Goal: Information Seeking & Learning: Learn about a topic

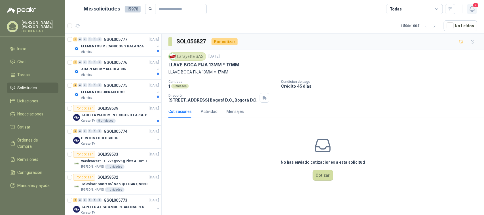
click at [474, 7] on span "2" at bounding box center [476, 5] width 6 height 5
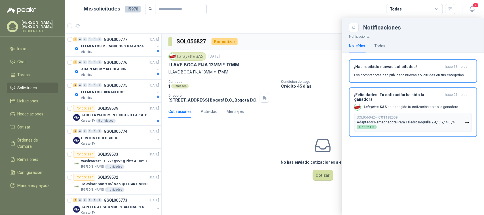
click at [314, 46] on div at bounding box center [274, 116] width 419 height 197
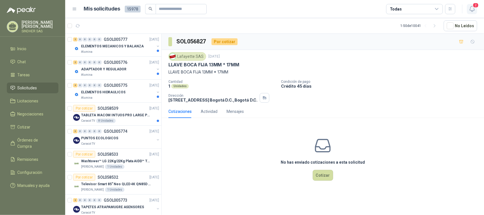
click at [475, 7] on span "2" at bounding box center [476, 5] width 6 height 5
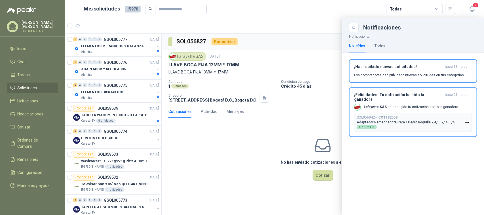
click at [354, 45] on div "No leídas" at bounding box center [357, 46] width 16 height 6
click at [376, 45] on div "Todas" at bounding box center [379, 46] width 11 height 6
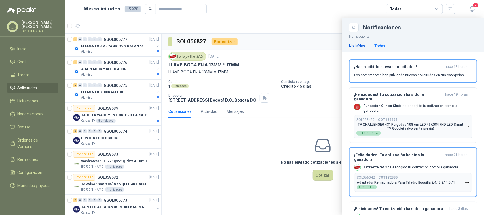
click at [361, 44] on div "No leídas" at bounding box center [357, 46] width 16 height 6
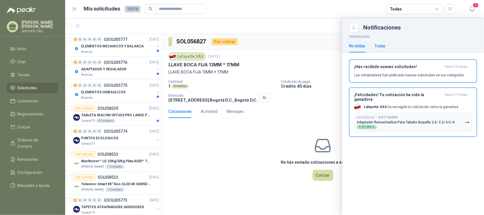
click at [381, 44] on div "Todas" at bounding box center [379, 46] width 11 height 6
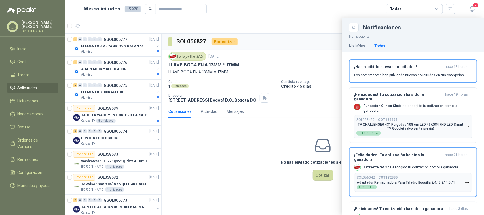
click at [324, 57] on div at bounding box center [274, 116] width 419 height 197
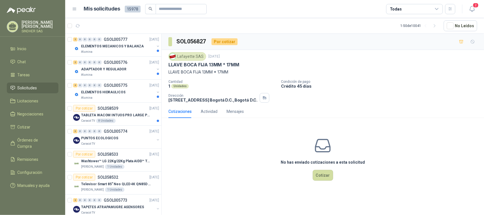
click at [31, 88] on span "Solicitudes" at bounding box center [28, 88] width 20 height 6
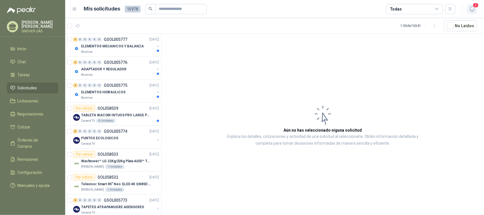
click at [474, 6] on span "2" at bounding box center [476, 5] width 6 height 5
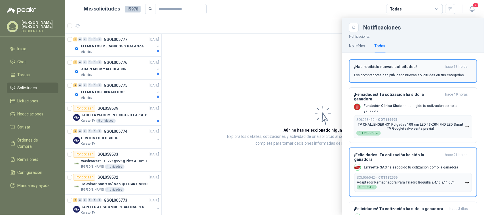
click at [384, 73] on p "Los compradores han publicado nuevas solicitudes en tus categorías." at bounding box center [409, 75] width 111 height 5
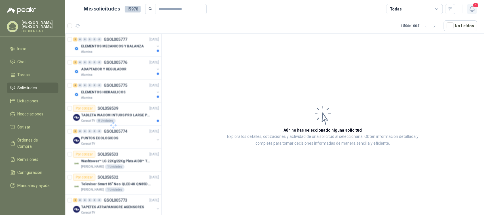
click at [471, 8] on icon "button" at bounding box center [472, 8] width 7 height 7
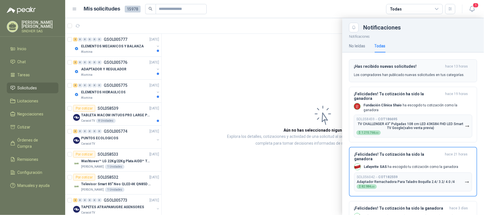
click at [400, 72] on p "Los compradores han publicado nuevas solicitudes en tus categorías." at bounding box center [409, 74] width 111 height 5
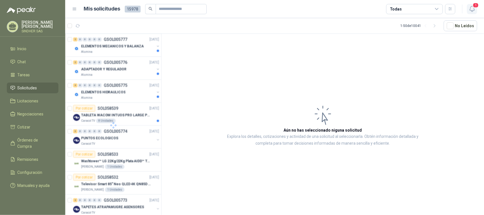
click at [475, 9] on icon "button" at bounding box center [472, 8] width 7 height 7
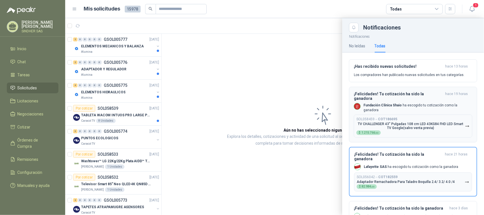
click at [422, 103] on p "Fundación Clínica Shaio ha escogido tu cotización como la ganadora" at bounding box center [417, 108] width 109 height 10
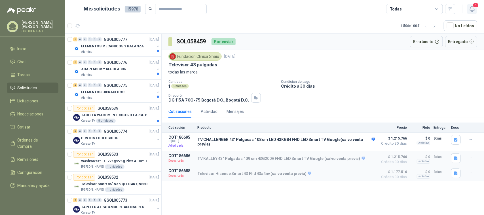
click at [471, 9] on icon "button" at bounding box center [472, 8] width 7 height 7
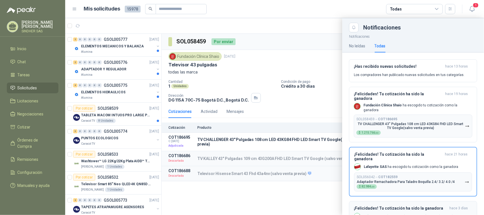
click at [392, 206] on h3 "¡Felicidades! Tu cotización ha sido la ganadora" at bounding box center [400, 208] width 93 height 5
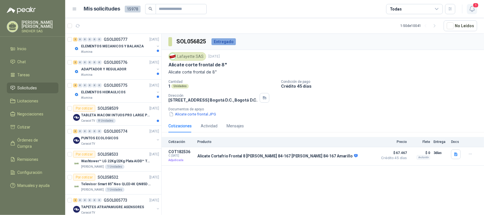
click at [469, 7] on icon "button" at bounding box center [472, 8] width 7 height 7
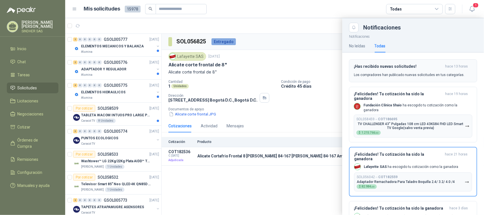
click at [377, 76] on p "Los compradores han publicado nuevas solicitudes en tus categorías." at bounding box center [409, 74] width 111 height 5
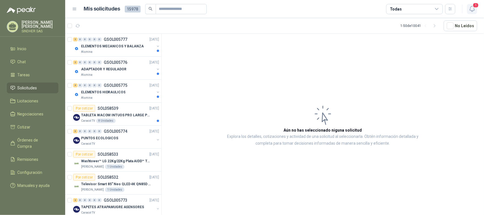
click at [475, 9] on icon "button" at bounding box center [472, 8] width 7 height 7
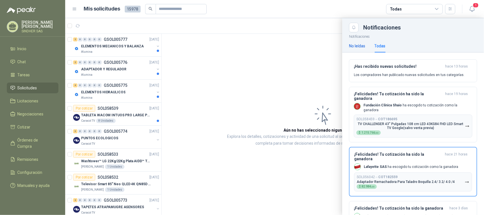
click at [359, 44] on div "No leídas" at bounding box center [357, 46] width 16 height 6
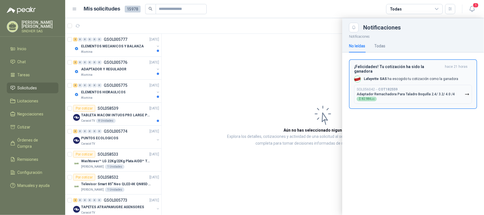
click at [410, 76] on div "Lafayette SAS ha escogido tu cotización como la ganadora" at bounding box center [406, 79] width 104 height 7
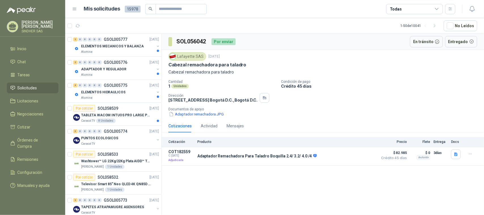
click at [296, 25] on article "1 - 50 de 10041 No Leídos" at bounding box center [274, 25] width 419 height 15
click at [129, 115] on p "TABLETA WACOM INTUOS PRO LARGE PTK870K0A" at bounding box center [116, 115] width 71 height 5
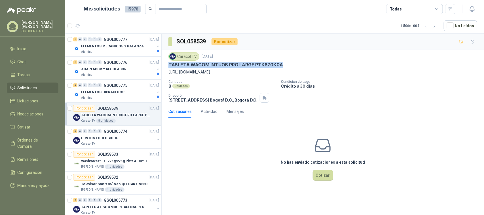
drag, startPoint x: 281, startPoint y: 65, endPoint x: 169, endPoint y: 65, distance: 112.3
click at [169, 65] on div "TABLETA WACOM INTUOS PRO LARGE PTK870K0A" at bounding box center [322, 65] width 309 height 6
copy p "TABLETA WACOM INTUOS PRO LARGE PTK870K0A"
drag, startPoint x: 191, startPoint y: 71, endPoint x: 376, endPoint y: 71, distance: 184.6
click at [376, 71] on div "Caracol TV [DATE] TABLETA WACOM INTUOS PRO LARGE PTK870K0A [URL][DOMAIN_NAME] C…" at bounding box center [323, 77] width 322 height 55
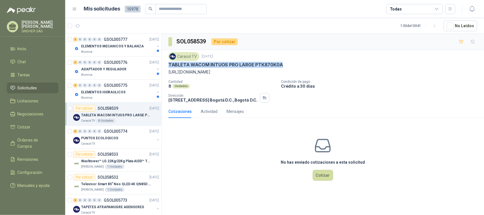
copy p "[URL][DOMAIN_NAME]"
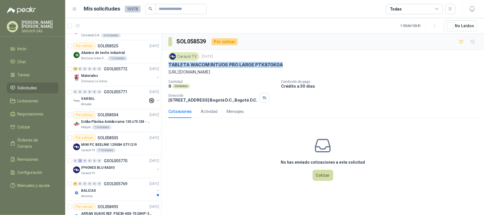
scroll to position [213, 0]
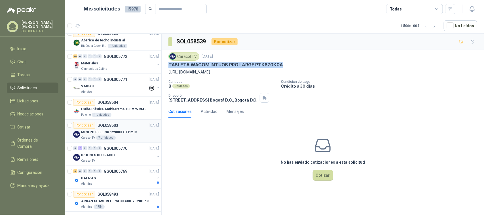
click at [118, 134] on p "MINI PC BEELINK 12900H GTI12 I9" at bounding box center [109, 132] width 56 height 5
click at [328, 178] on button "Cotizar" at bounding box center [323, 175] width 20 height 11
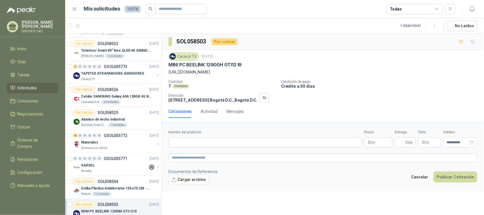
scroll to position [106, 0]
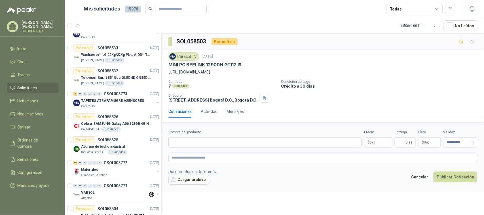
click at [354, 23] on article "1 - 50 de 10041 No Leídos" at bounding box center [274, 25] width 419 height 15
click at [230, 146] on input "Nombre del producto" at bounding box center [264, 142] width 193 height 10
click at [352, 105] on div "Caracol TV [DATE] MINI PC BEELINK 12900H GTI12 I9 [URL][DOMAIN_NAME] Cantidad 7…" at bounding box center [323, 77] width 322 height 55
click at [121, 76] on p "Televisor Smart 85” Neo QLED 4K QN85D (QN85QN85DBKXZL)" at bounding box center [116, 77] width 71 height 5
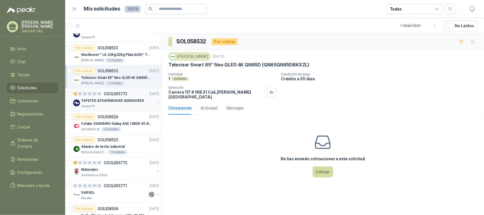
click at [128, 101] on p "TAPETES ATRAPAMUGRE ASENSORES" at bounding box center [112, 100] width 63 height 5
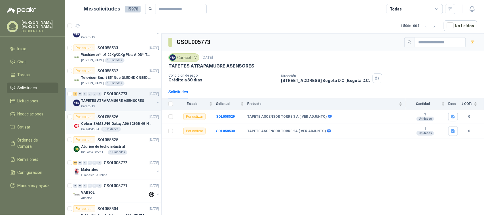
click at [133, 124] on p "Celular SAMSUNG Galaxy A06 128GB 4G Negro" at bounding box center [116, 123] width 71 height 5
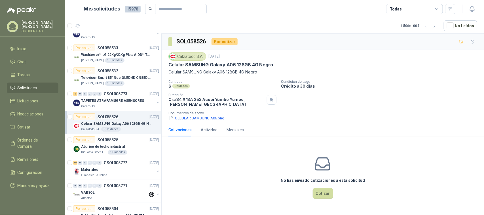
scroll to position [142, 0]
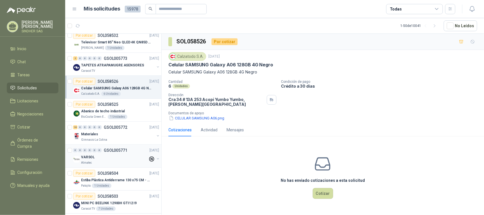
click at [128, 160] on div "VARSOL" at bounding box center [114, 157] width 67 height 7
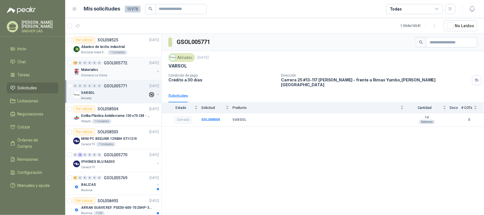
scroll to position [213, 0]
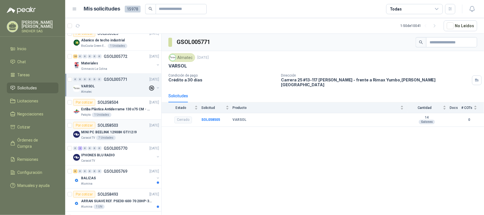
click at [111, 135] on p "MINI PC BEELINK 12900H GTI12 I9" at bounding box center [109, 132] width 56 height 5
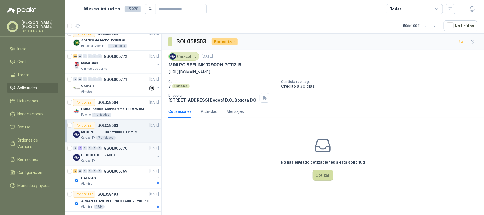
click at [133, 156] on div "IPHONES BLU RADIO" at bounding box center [117, 155] width 73 height 7
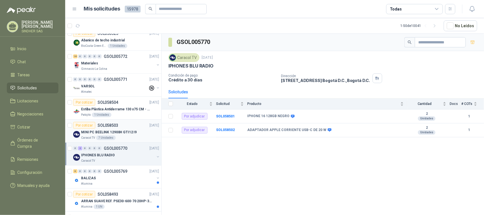
click at [130, 135] on p "MINI PC BEELINK 12900H GTI12 I9" at bounding box center [109, 132] width 56 height 5
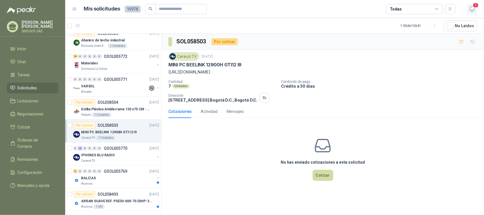
click at [474, 9] on icon "button" at bounding box center [472, 8] width 7 height 7
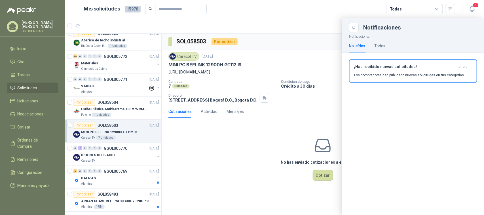
drag, startPoint x: 160, startPoint y: 88, endPoint x: 159, endPoint y: 96, distance: 7.4
click at [159, 96] on div at bounding box center [274, 116] width 419 height 197
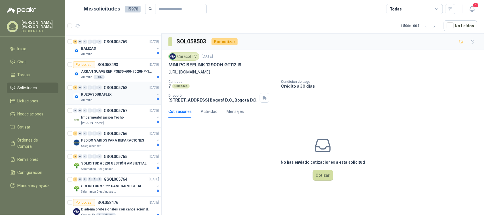
scroll to position [354, 0]
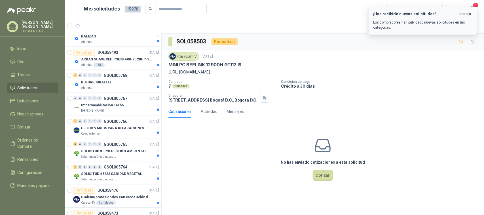
click at [472, 14] on icon "button" at bounding box center [469, 14] width 5 height 5
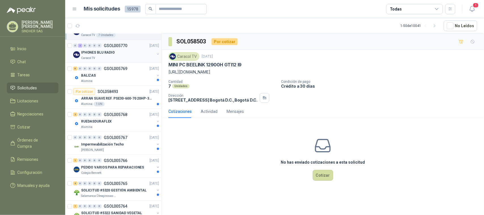
scroll to position [248, 0]
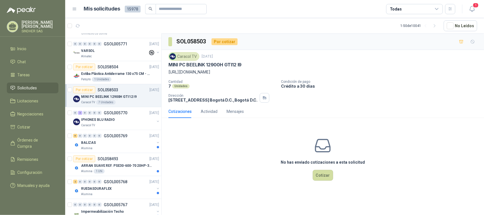
click at [126, 103] on div "Caracol TV 7 Unidades" at bounding box center [120, 102] width 78 height 5
click at [124, 122] on div "IPHONES BLU RADIO" at bounding box center [117, 119] width 73 height 7
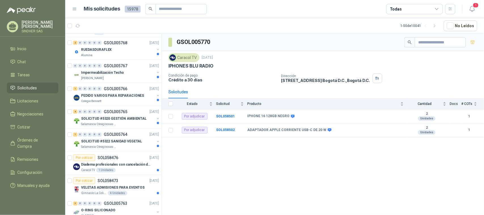
scroll to position [390, 0]
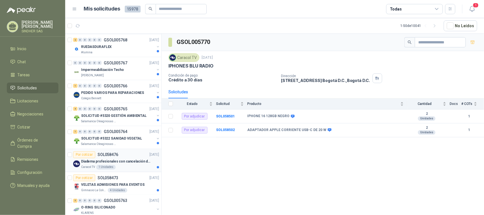
click at [136, 167] on div "Caracol TV 1 Unidades" at bounding box center [120, 167] width 78 height 5
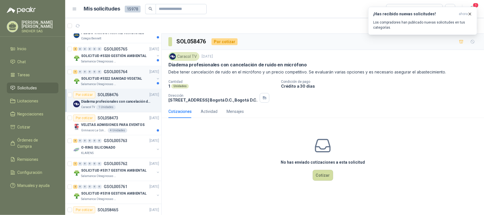
scroll to position [461, 0]
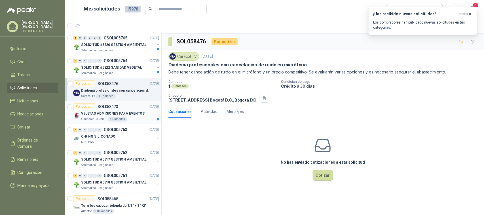
click at [128, 115] on p "VELETAS ADMISIONES PARA EVENTOS" at bounding box center [113, 113] width 64 height 5
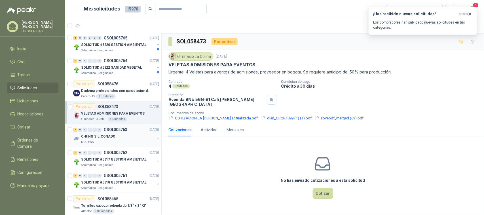
click at [132, 131] on div "3 0 0 0 0 0 GSOL005763 [DATE]" at bounding box center [116, 129] width 87 height 7
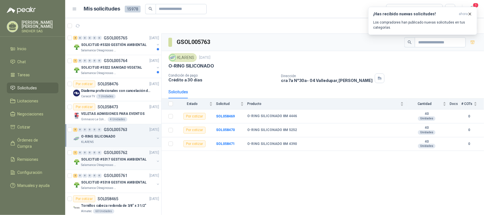
click at [136, 161] on p "SOLICITUD #5317 GESTION AMBIENTAL" at bounding box center [113, 159] width 65 height 5
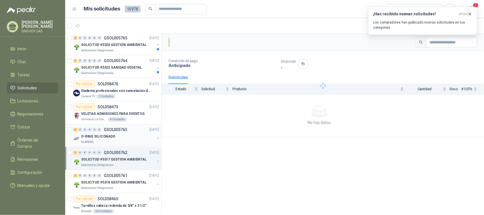
scroll to position [567, 0]
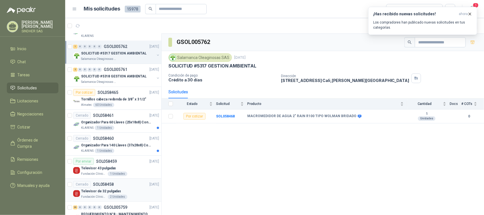
click at [132, 186] on div "Cerrado SOL058458 [DATE]" at bounding box center [116, 184] width 86 height 7
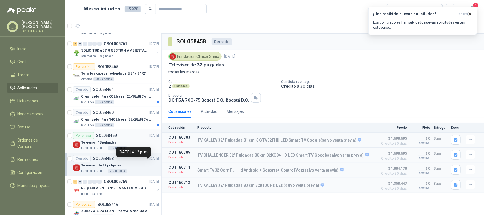
scroll to position [602, 0]
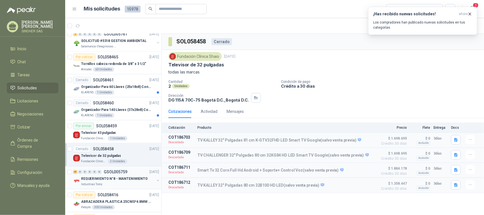
click at [134, 181] on p "REQUERIMIENTO N°8 - MANTENIMIENTO" at bounding box center [114, 178] width 67 height 5
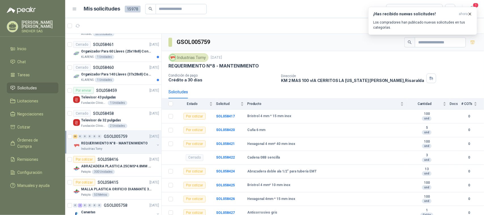
scroll to position [410, 0]
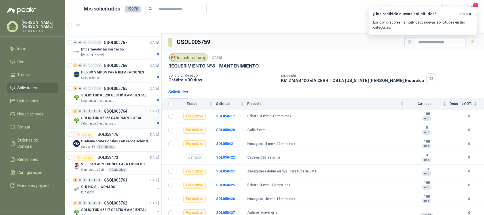
click at [136, 123] on div "Salamanca Oleaginosas SAS" at bounding box center [117, 124] width 73 height 5
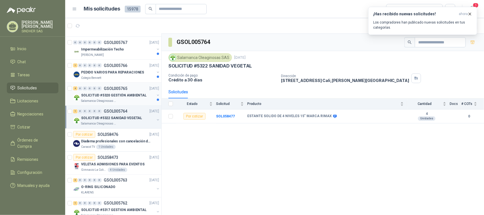
click at [136, 97] on p "SOLICITUD #5320 GESTIÓN AMBIENTAL" at bounding box center [113, 95] width 65 height 5
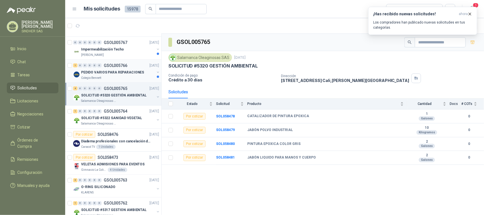
click at [136, 75] on p "PEDIDO VARIOS PARA REPARACIONES" at bounding box center [112, 72] width 63 height 5
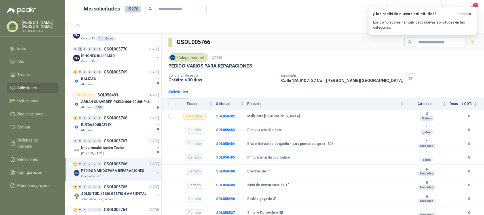
scroll to position [276, 0]
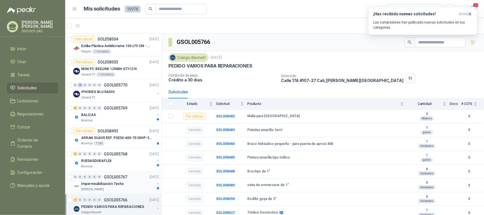
click at [128, 181] on div "Impermeabilización Techo" at bounding box center [117, 183] width 73 height 7
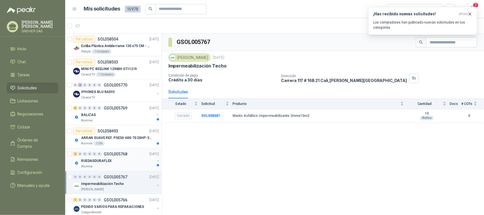
click at [130, 162] on div "RUEDASDURAFLEX" at bounding box center [117, 160] width 73 height 7
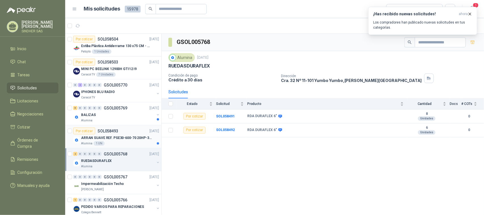
click at [135, 143] on div "Alumina 1 UN" at bounding box center [120, 143] width 78 height 5
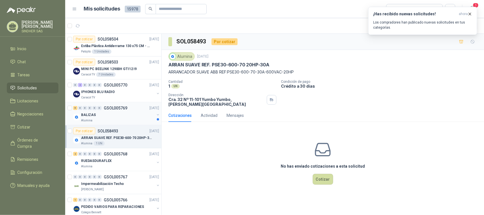
click at [136, 117] on div "BALIZAS" at bounding box center [117, 114] width 73 height 7
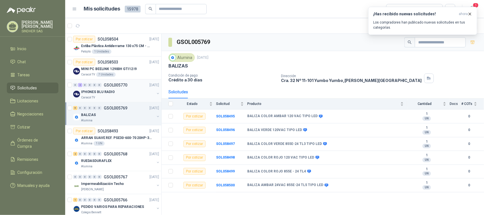
click at [132, 93] on div "IPHONES BLU RADIO" at bounding box center [117, 91] width 73 height 7
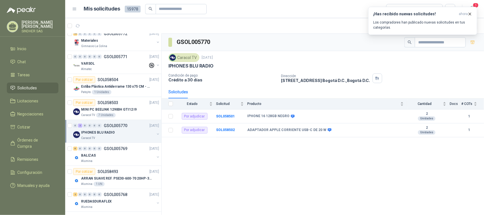
scroll to position [195, 0]
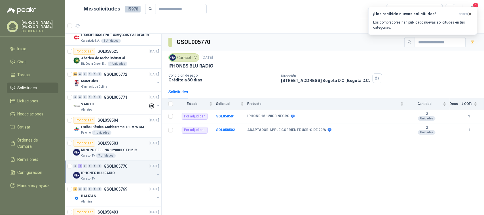
click at [128, 147] on div "Por cotizar SOL058503 [DATE]" at bounding box center [116, 143] width 86 height 7
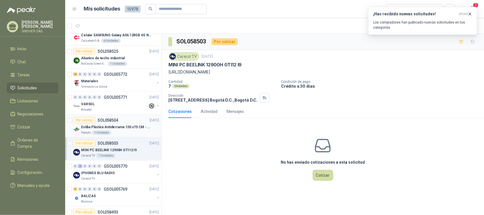
click at [132, 130] on p "Estiba Plástica Antiderrame 130 x75 CM - Capacidad 180-200 Litros" at bounding box center [116, 126] width 71 height 5
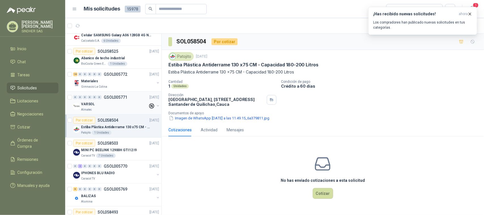
click at [131, 109] on div "Almatec" at bounding box center [114, 109] width 67 height 5
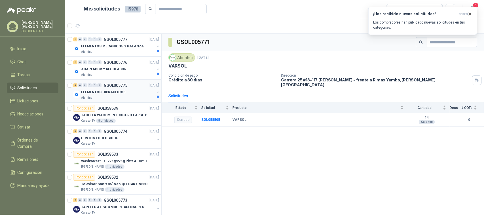
click at [119, 97] on div "Alumina" at bounding box center [117, 98] width 73 height 5
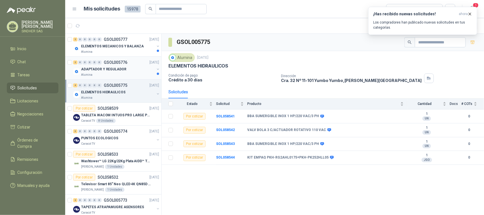
click at [124, 73] on div "Alumina" at bounding box center [117, 75] width 73 height 5
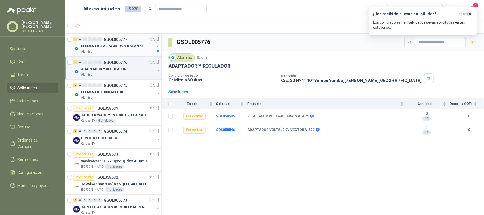
click at [126, 51] on div "Alumina" at bounding box center [117, 52] width 73 height 5
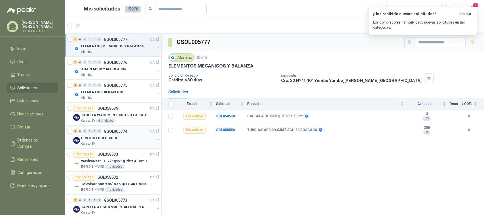
click at [126, 138] on div "PUNTOS ECOLOGICOS" at bounding box center [117, 138] width 73 height 7
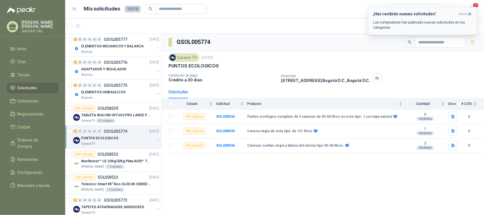
click at [458, 14] on header "¡Has recibido nuevas solicitudes! ahora" at bounding box center [422, 14] width 99 height 5
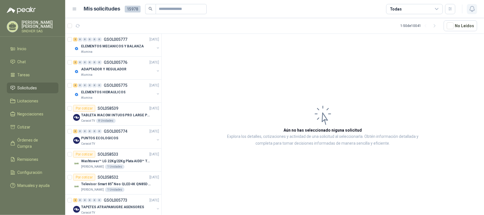
click at [473, 12] on icon "button" at bounding box center [472, 8] width 7 height 7
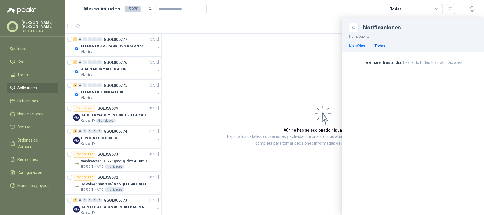
click at [383, 49] on div "Todas" at bounding box center [379, 46] width 11 height 6
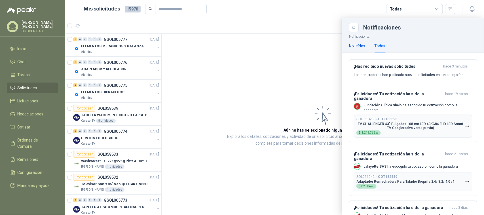
click at [364, 49] on div "No leídas" at bounding box center [357, 46] width 16 height 6
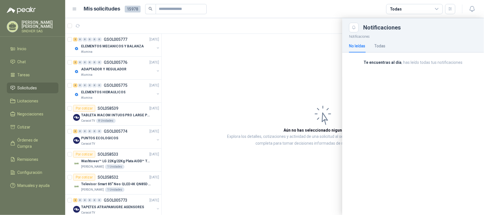
click at [301, 58] on div at bounding box center [274, 116] width 419 height 197
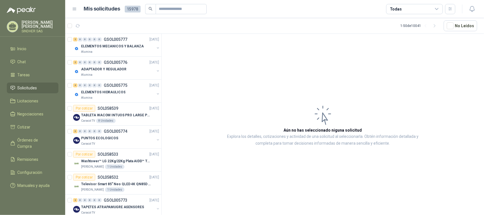
click at [48, 82] on link "Solicitudes" at bounding box center [33, 87] width 52 height 11
click at [46, 89] on li "Solicitudes" at bounding box center [32, 88] width 45 height 6
click at [40, 101] on li "Licitaciones" at bounding box center [32, 101] width 45 height 6
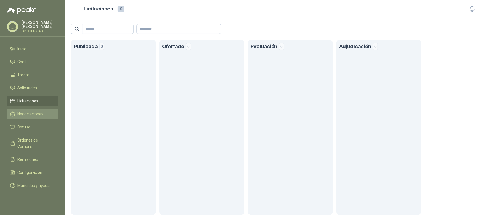
click at [30, 109] on link "Negociaciones" at bounding box center [33, 114] width 52 height 11
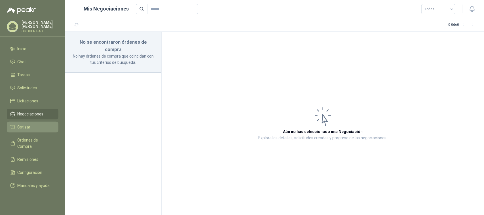
click at [27, 125] on span "Cotizar" at bounding box center [24, 127] width 13 height 6
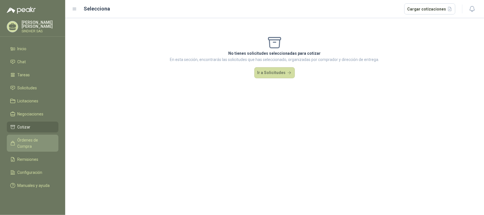
click at [27, 138] on span "Órdenes de Compra" at bounding box center [35, 143] width 35 height 12
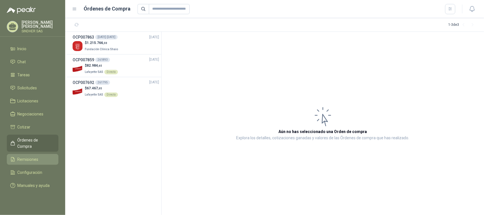
click at [29, 156] on span "Remisiones" at bounding box center [28, 159] width 21 height 6
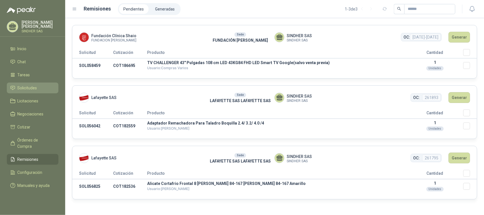
click at [30, 90] on span "Solicitudes" at bounding box center [28, 88] width 20 height 6
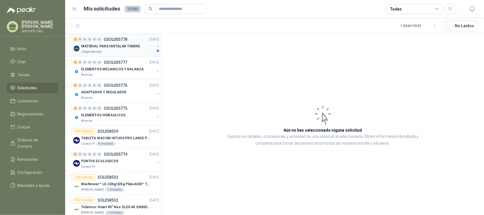
click at [108, 47] on p "MATERIAL PARA INSTALAR TIMBRE" at bounding box center [110, 46] width 59 height 5
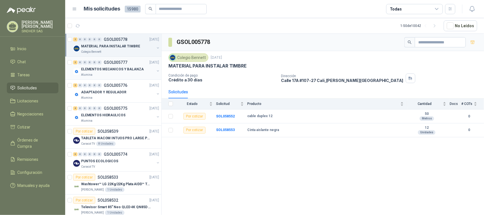
click at [126, 70] on p "ELEMENTOS MECANICOS Y BALANZA" at bounding box center [112, 69] width 63 height 5
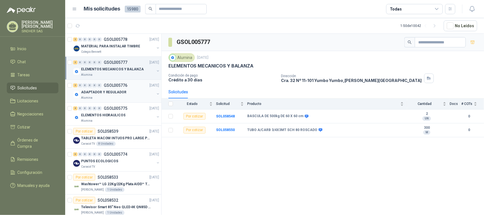
click at [131, 90] on div "ADAPTADOR Y REGULADOR" at bounding box center [117, 92] width 73 height 7
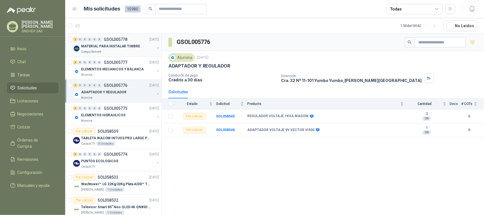
click at [123, 48] on p "MATERIAL PARA INSTALAR TIMBRE" at bounding box center [110, 46] width 59 height 5
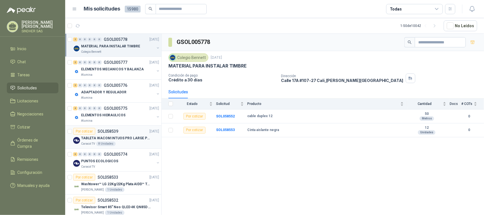
click at [121, 139] on p "TABLETA WACOM INTUOS PRO LARGE PTK870K0A" at bounding box center [116, 138] width 71 height 5
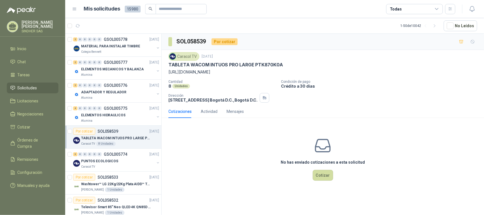
drag, startPoint x: 370, startPoint y: 72, endPoint x: 308, endPoint y: 73, distance: 62.1
click at [308, 73] on p "[URL][DOMAIN_NAME]" at bounding box center [322, 72] width 309 height 6
click at [131, 162] on div "PUNTOS ECOLOGICOS" at bounding box center [117, 161] width 73 height 7
